Goal: Check status: Check status

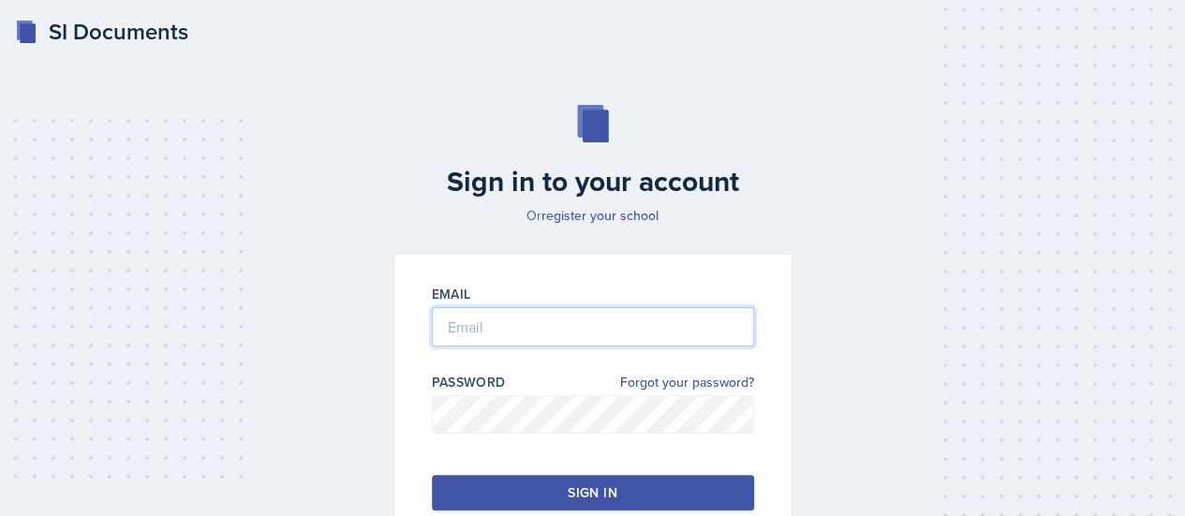
type input "linda.matheny@bobcats.gcsu.edu"
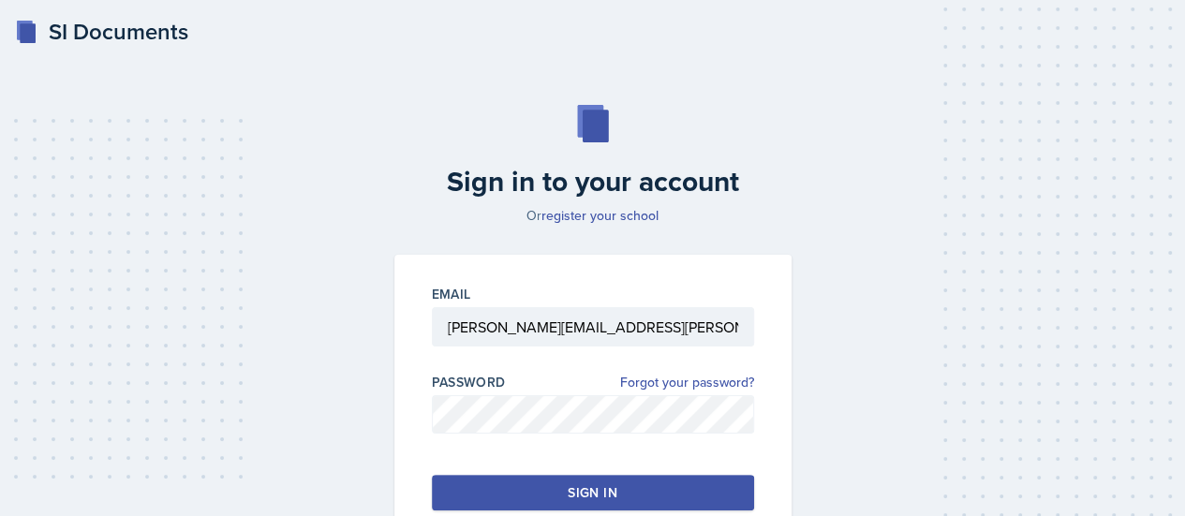
click at [567, 495] on button "Sign in" at bounding box center [593, 493] width 322 height 36
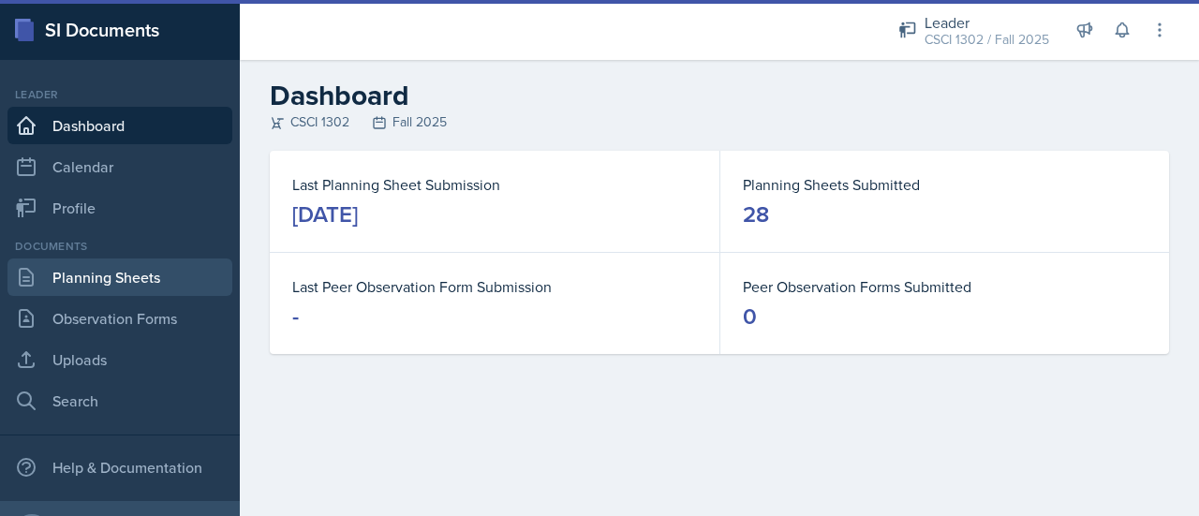
click at [155, 288] on link "Planning Sheets" at bounding box center [119, 277] width 225 height 37
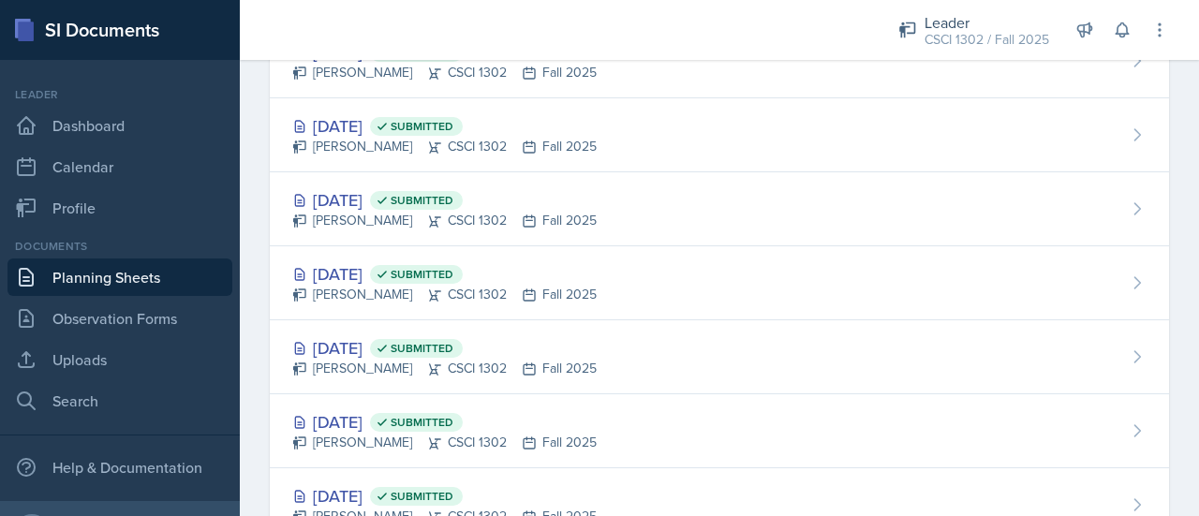
scroll to position [1781, 0]
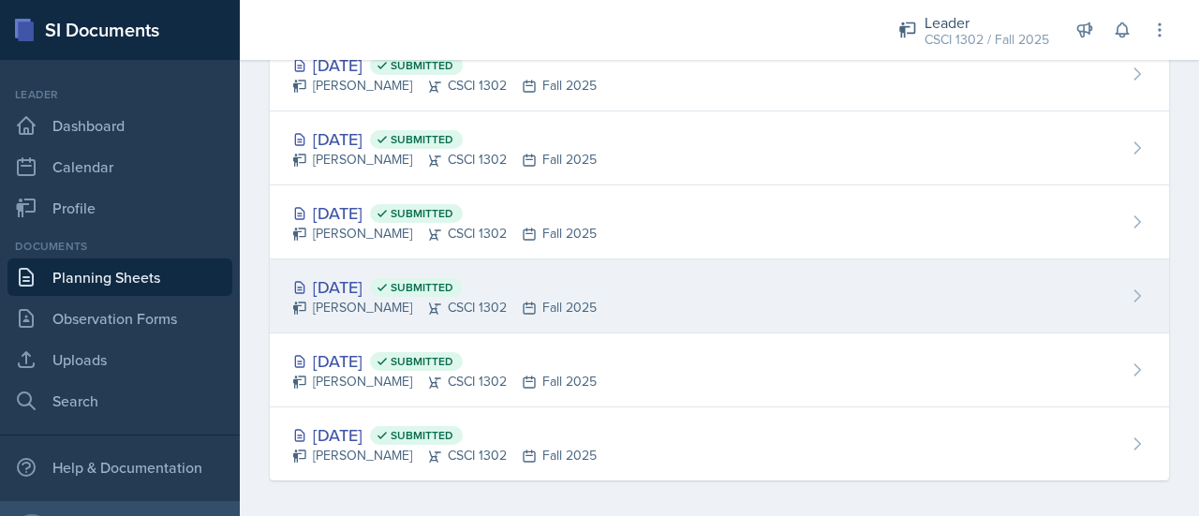
click at [686, 299] on div "Sep 2nd, 2025 Submitted Linda Matheny CSCI 1302 Fall 2025" at bounding box center [719, 296] width 899 height 74
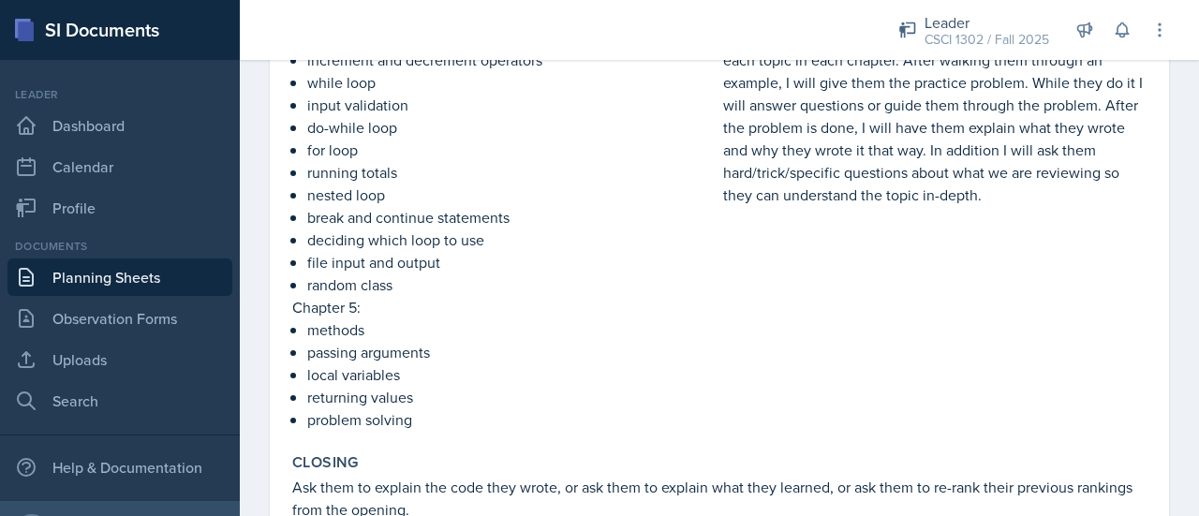
scroll to position [568, 0]
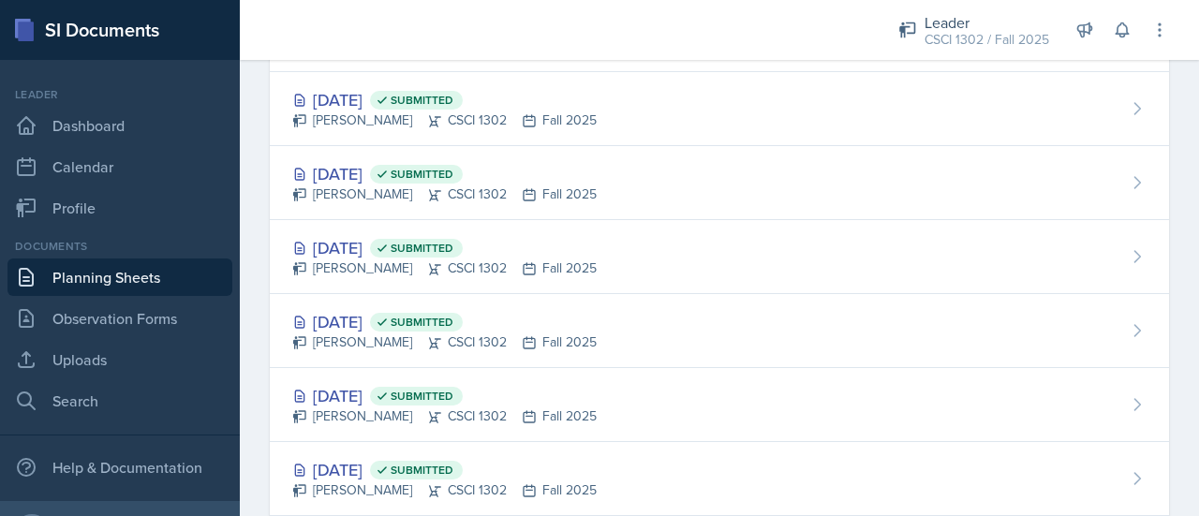
scroll to position [1781, 0]
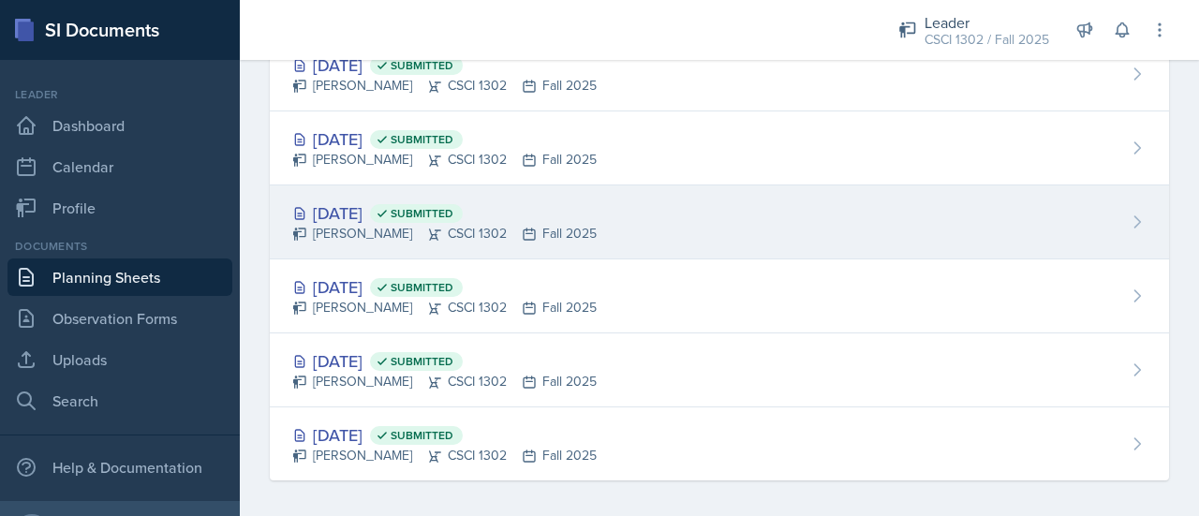
click at [605, 199] on div "Sep 4th, 2025 Submitted Linda Matheny CSCI 1302 Fall 2025" at bounding box center [719, 222] width 899 height 74
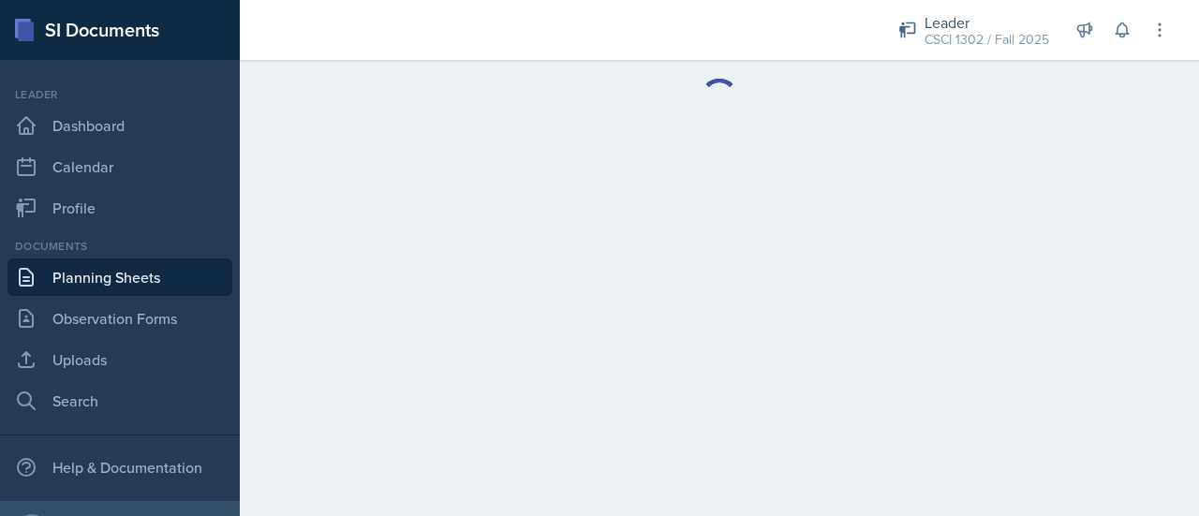
drag, startPoint x: 605, startPoint y: 199, endPoint x: 650, endPoint y: 239, distance: 60.4
click at [650, 239] on main at bounding box center [719, 288] width 959 height 456
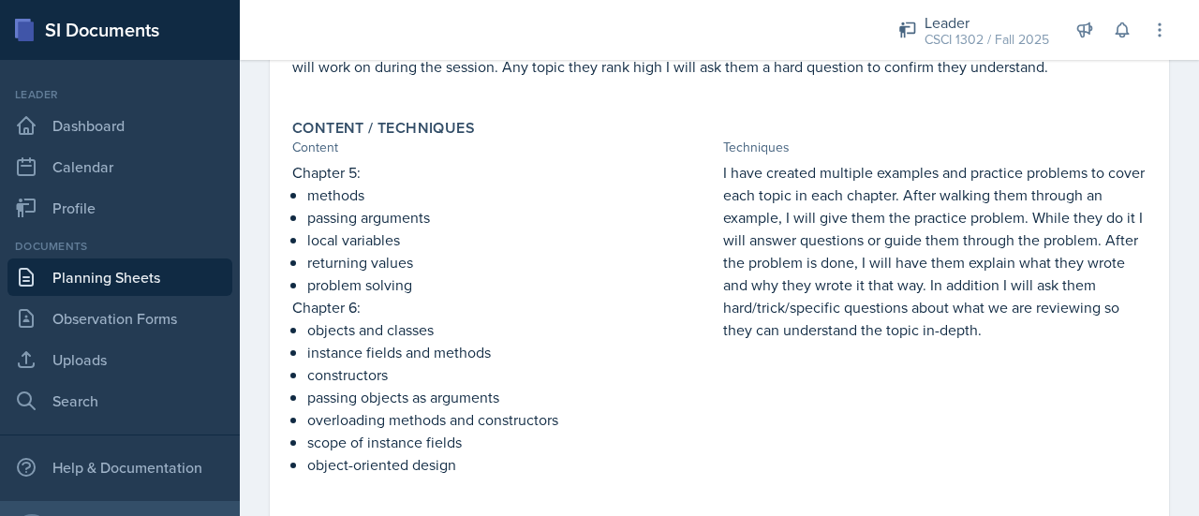
scroll to position [431, 0]
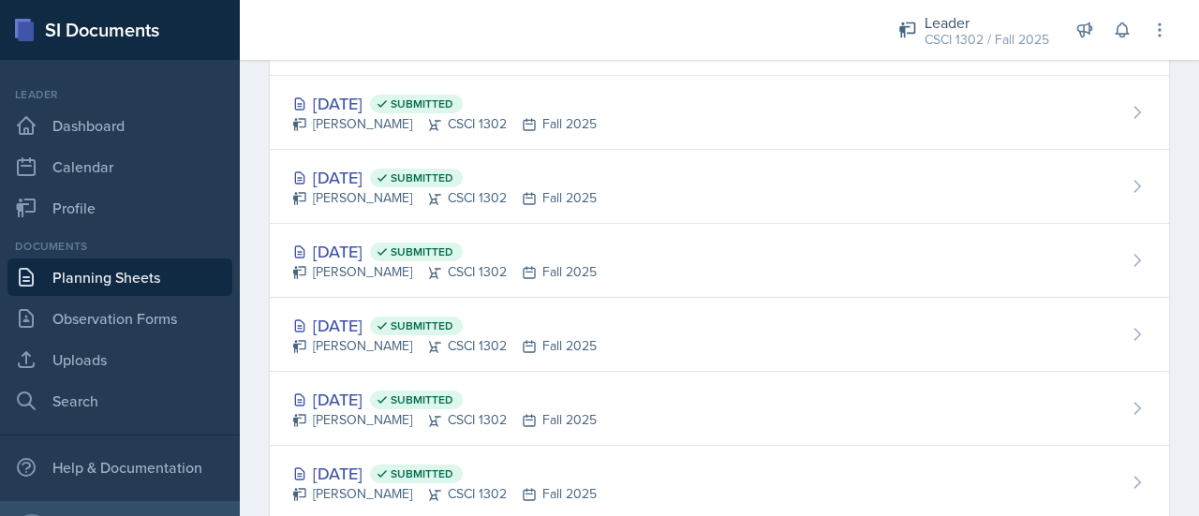
scroll to position [1781, 0]
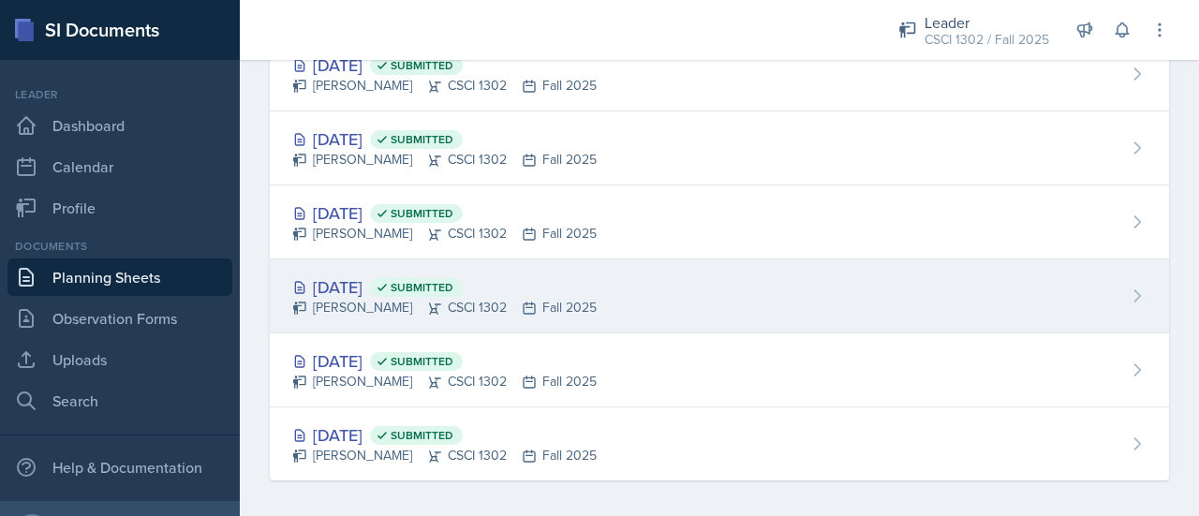
click at [607, 293] on div "Sep 2nd, 2025 Submitted Linda Matheny CSCI 1302 Fall 2025" at bounding box center [719, 296] width 899 height 74
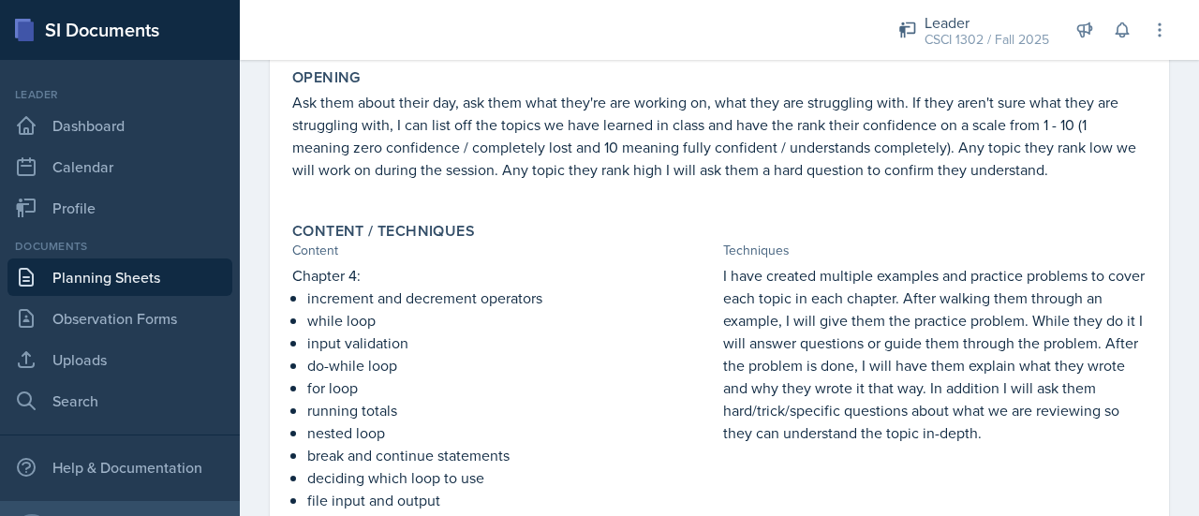
scroll to position [309, 0]
